Goal: Task Accomplishment & Management: Manage account settings

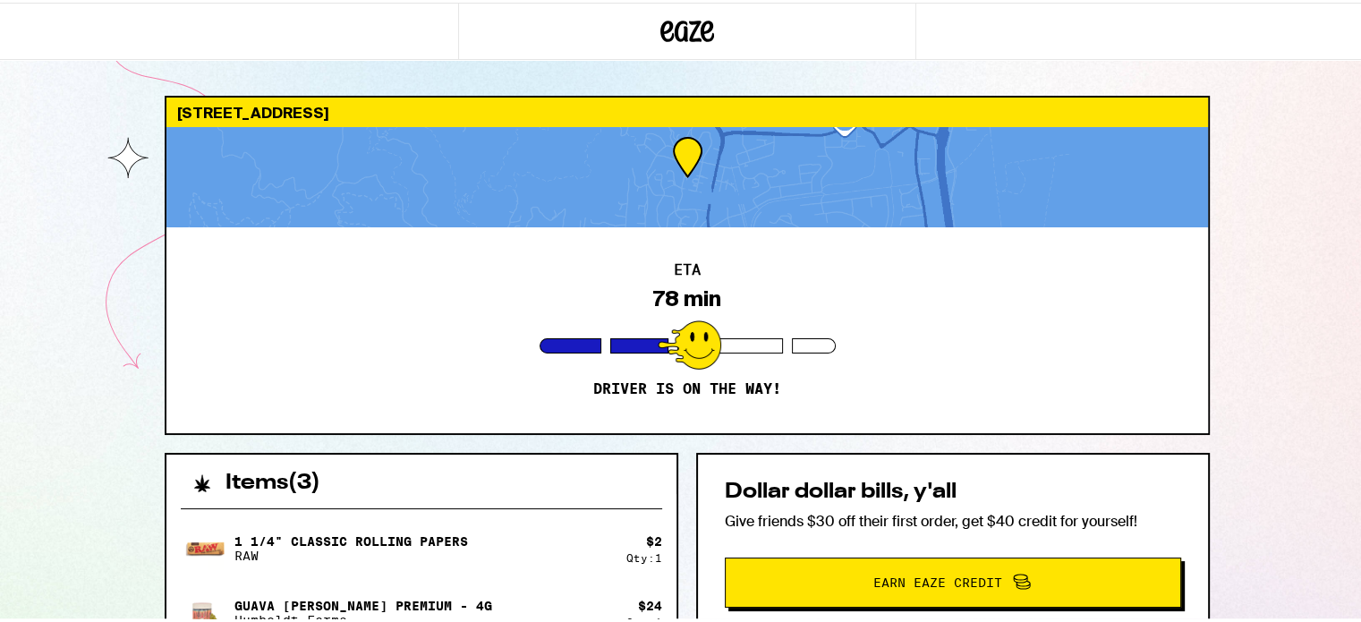
click at [670, 200] on div at bounding box center [687, 174] width 1042 height 100
drag, startPoint x: 666, startPoint y: 244, endPoint x: 666, endPoint y: 259, distance: 15.2
click at [666, 251] on div "ETA 78 min Driver is on the way!" at bounding box center [687, 328] width 1042 height 206
drag, startPoint x: 673, startPoint y: 316, endPoint x: 659, endPoint y: 314, distance: 14.4
click at [673, 318] on div at bounding box center [690, 342] width 64 height 49
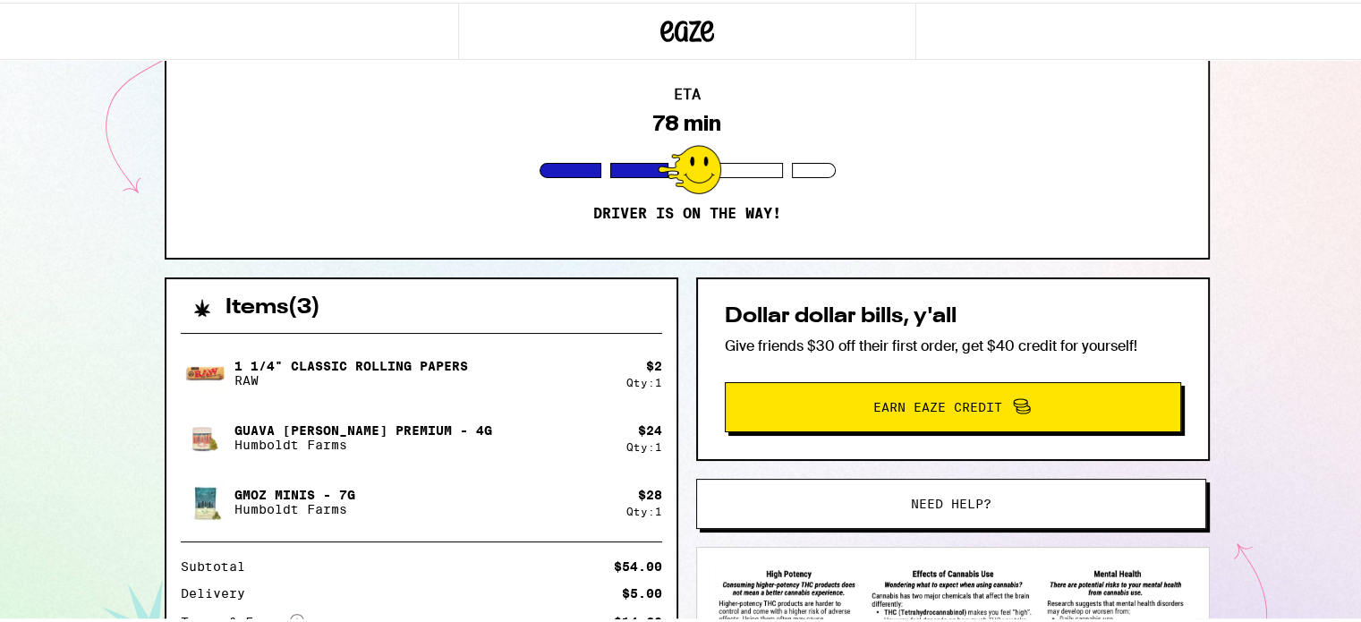
scroll to position [358, 0]
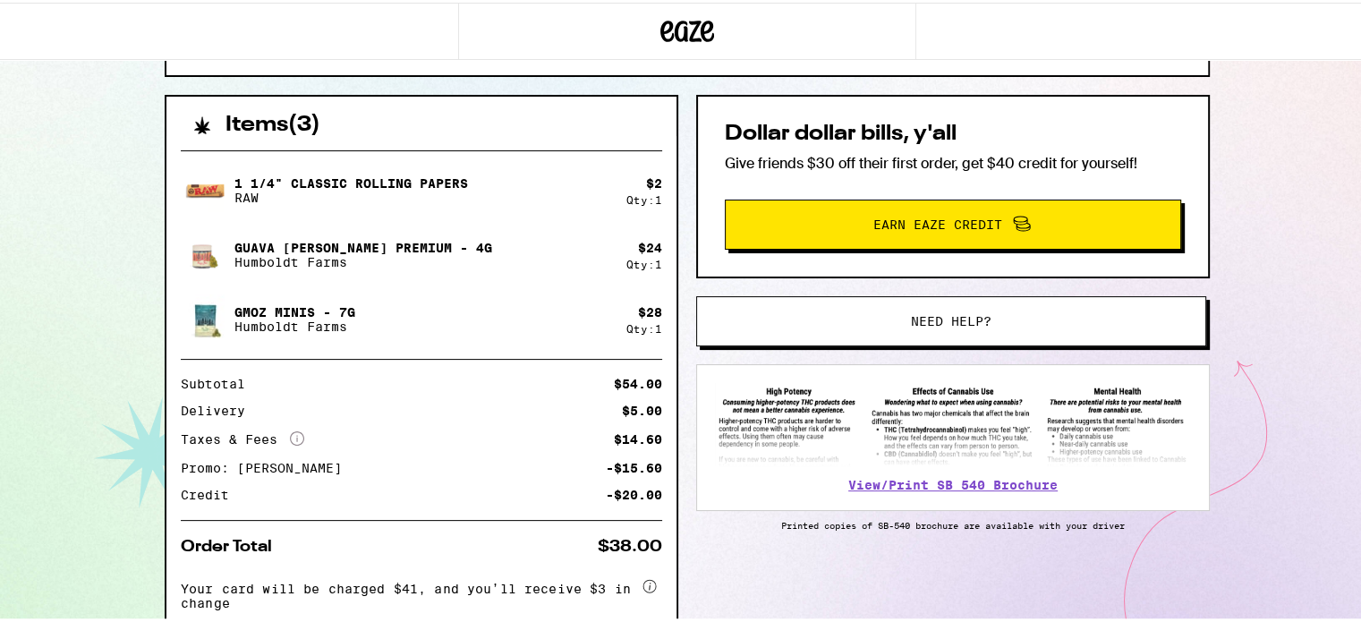
click at [920, 328] on button "Need help?" at bounding box center [951, 318] width 510 height 50
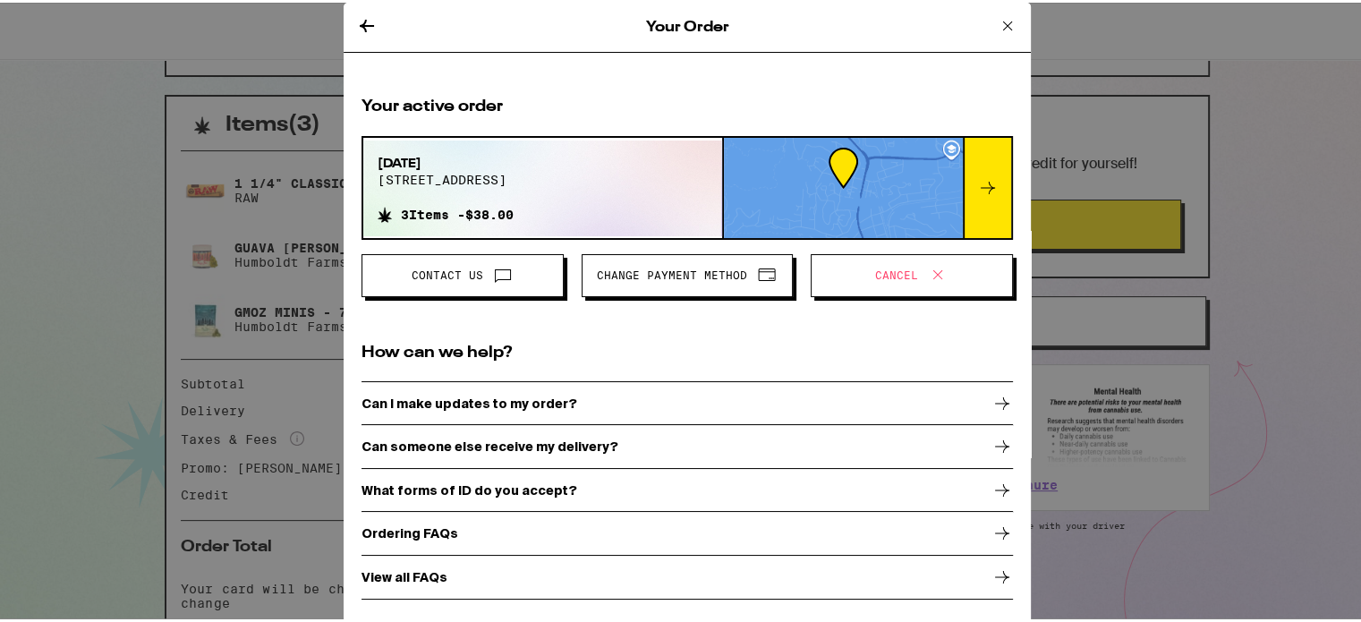
click at [889, 268] on span "Cancel" at bounding box center [896, 273] width 43 height 11
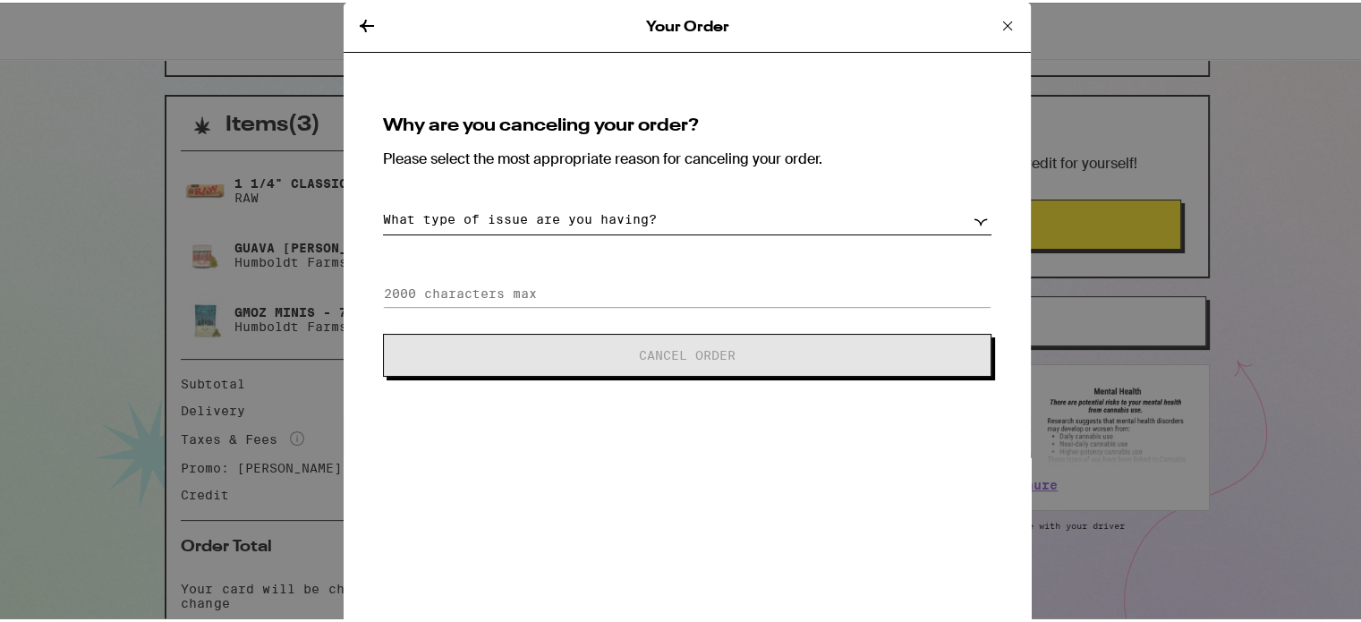
click at [542, 208] on select "What type of issue are you having? Order taking too long Order arriving too soo…" at bounding box center [687, 216] width 608 height 31
select select "long-eta"
click at [383, 201] on select "What type of issue are you having? Order taking too long Order arriving too soo…" at bounding box center [687, 216] width 608 height 31
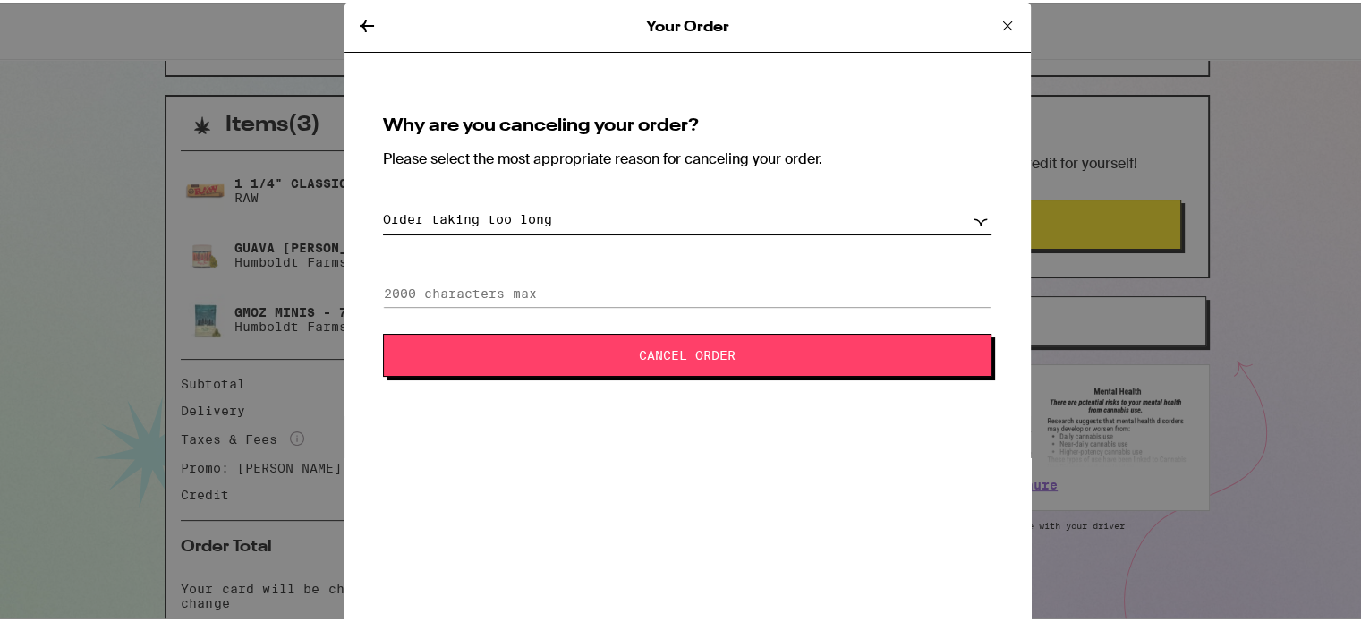
click at [532, 257] on div "Why are you canceling your order? Please select the most appropriate reason for…" at bounding box center [686, 244] width 651 height 302
click at [559, 289] on input at bounding box center [687, 290] width 608 height 27
click at [560, 285] on input at bounding box center [687, 290] width 608 height 27
paste input "because it takes too long"
type input "because it takes too long"
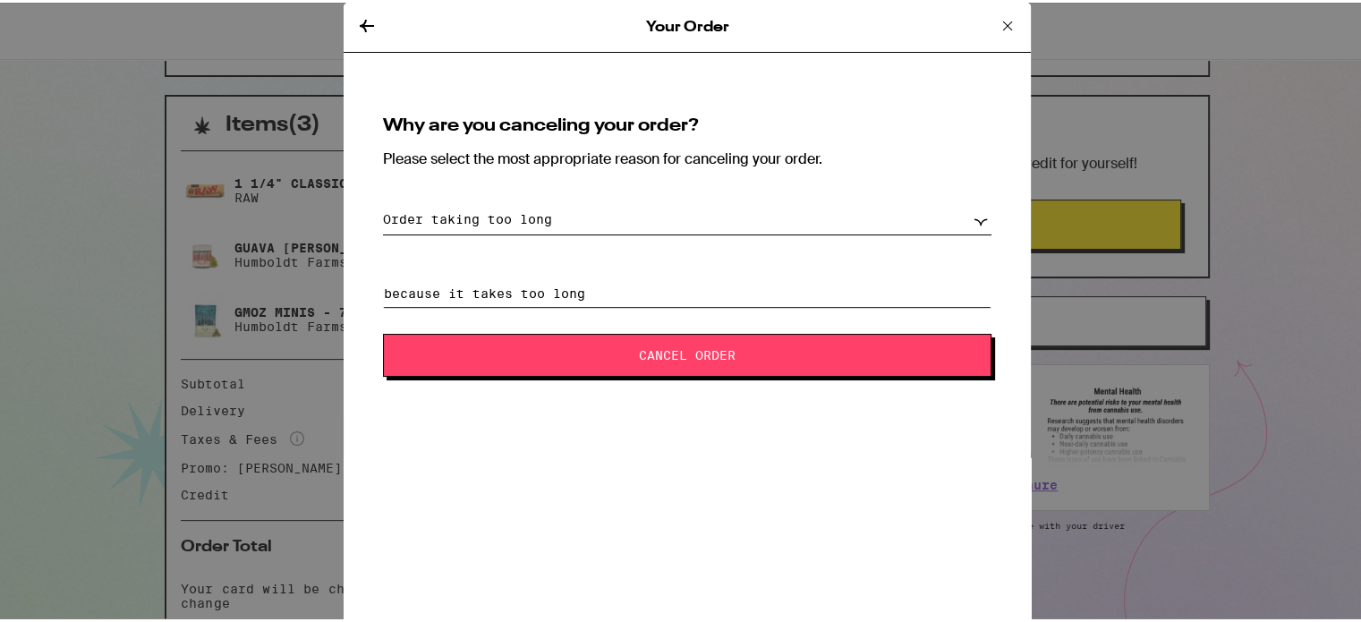
click at [576, 290] on input "because it takes too long" at bounding box center [687, 290] width 608 height 27
click at [598, 353] on span "Cancel Order" at bounding box center [687, 352] width 464 height 13
